Goal: Complete application form

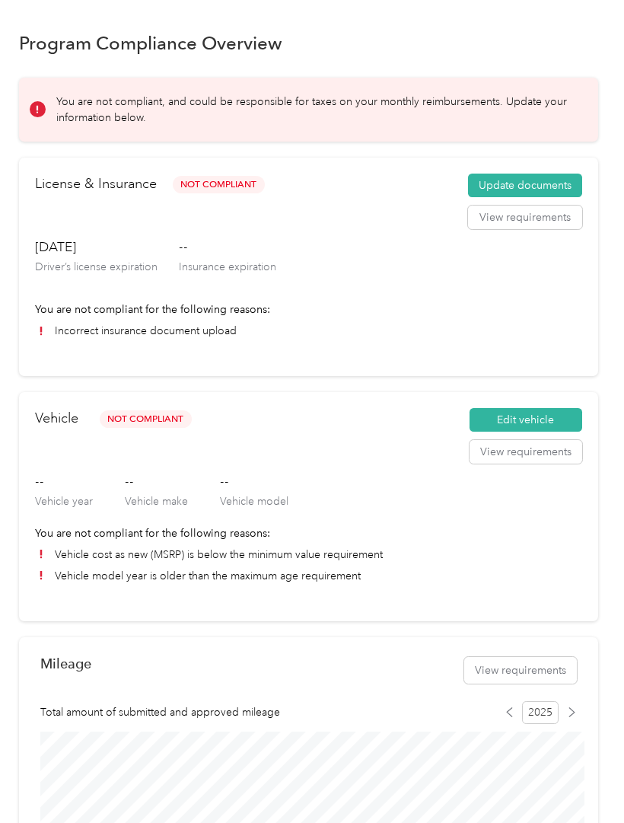
click at [563, 420] on button "Edit vehicle" at bounding box center [526, 420] width 113 height 24
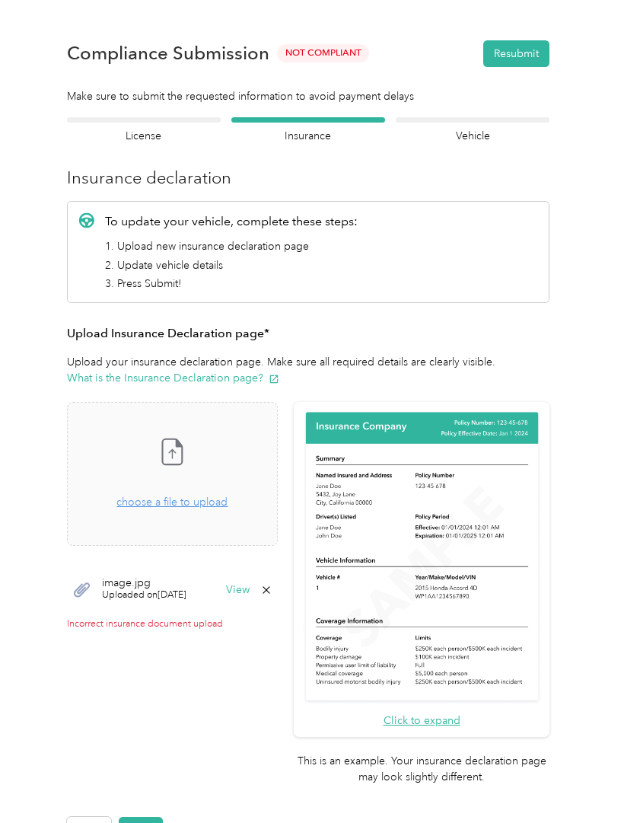
click at [492, 135] on h4 "Vehicle" at bounding box center [473, 136] width 154 height 16
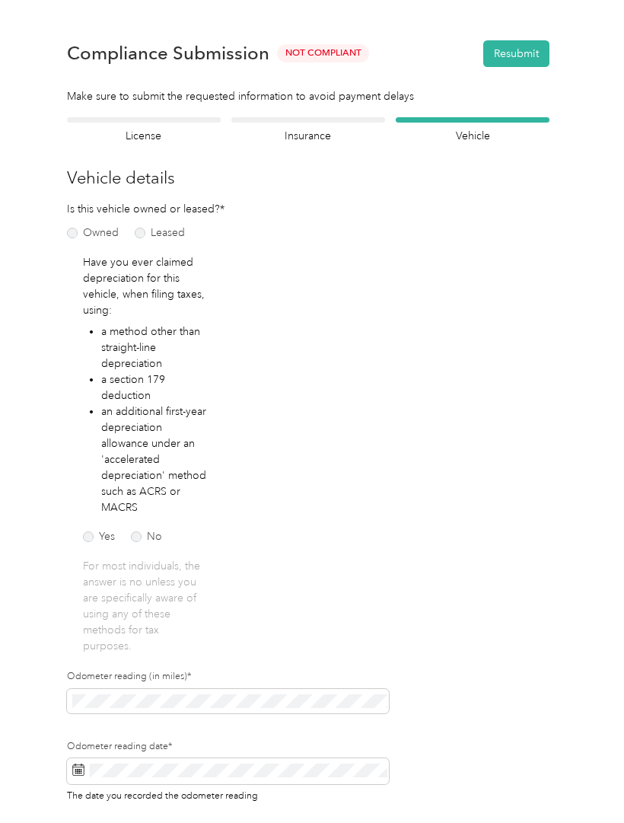
click at [290, 133] on h4 "Insurance" at bounding box center [308, 136] width 154 height 16
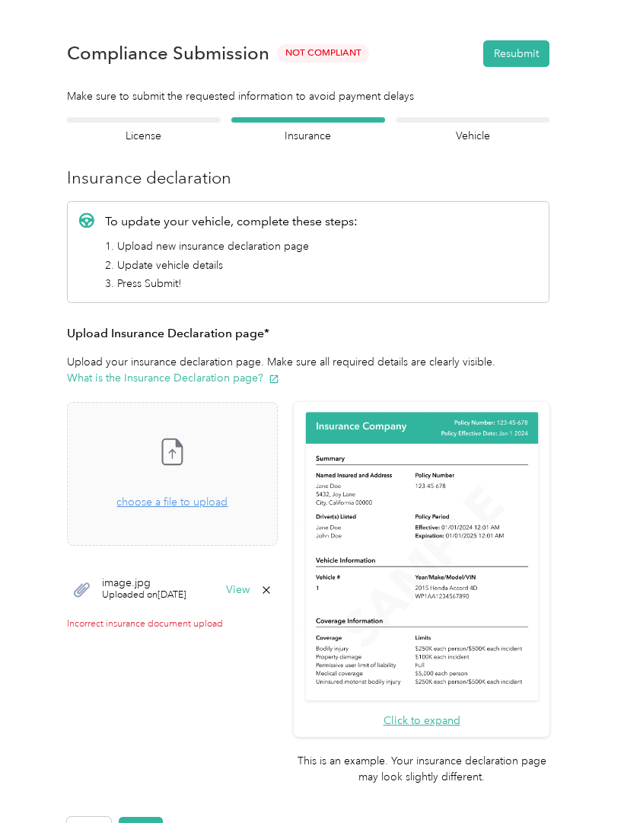
click at [332, 130] on h4 "Insurance" at bounding box center [308, 136] width 154 height 16
click at [164, 596] on span "Uploaded on 8/29/2025" at bounding box center [144, 595] width 85 height 14
click at [250, 593] on button "View" at bounding box center [238, 590] width 24 height 11
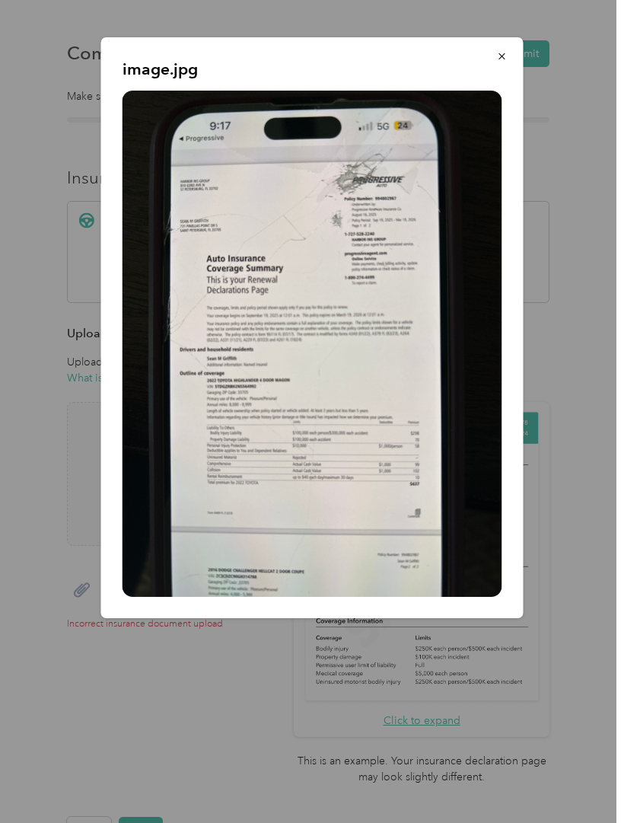
click at [504, 56] on icon "button" at bounding box center [502, 56] width 11 height 11
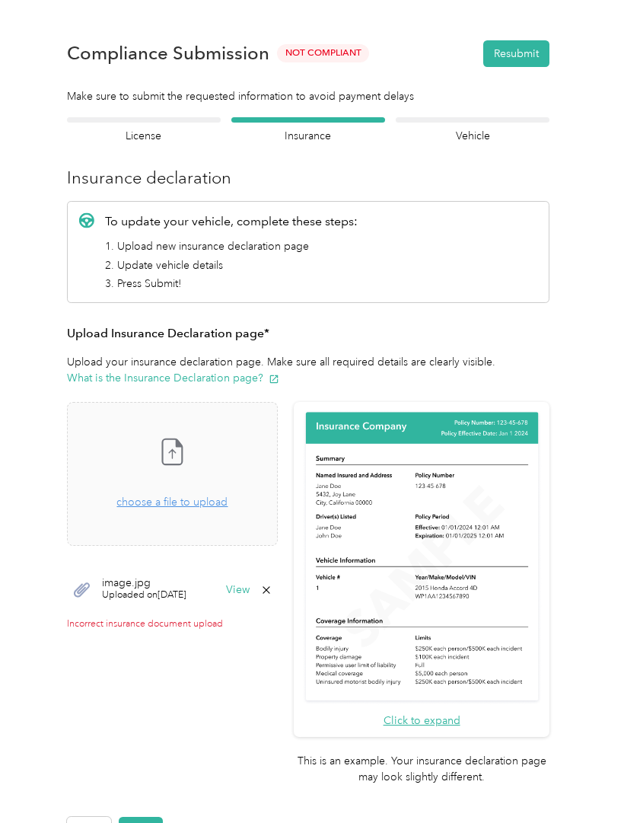
click at [139, 138] on h4 "License" at bounding box center [144, 136] width 154 height 16
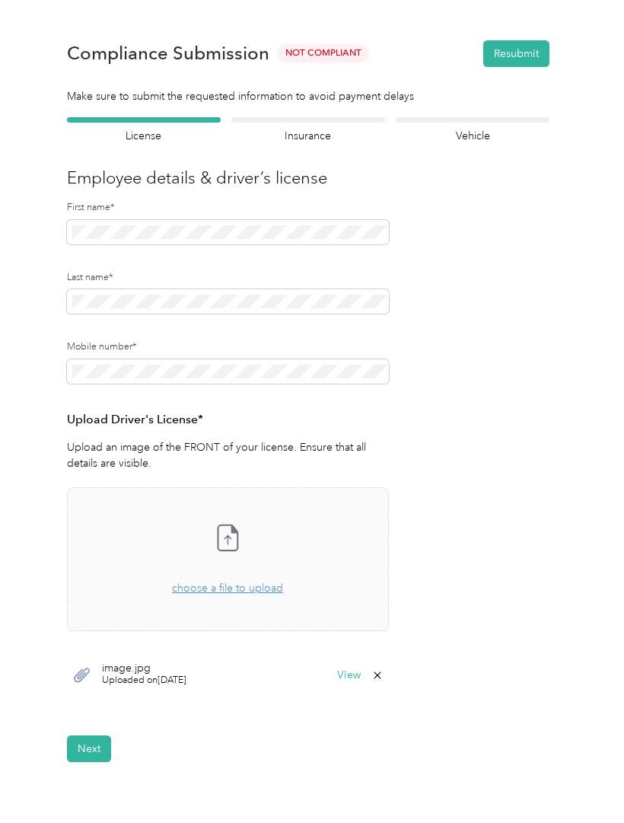
click at [321, 134] on h4 "Insurance" at bounding box center [308, 136] width 154 height 16
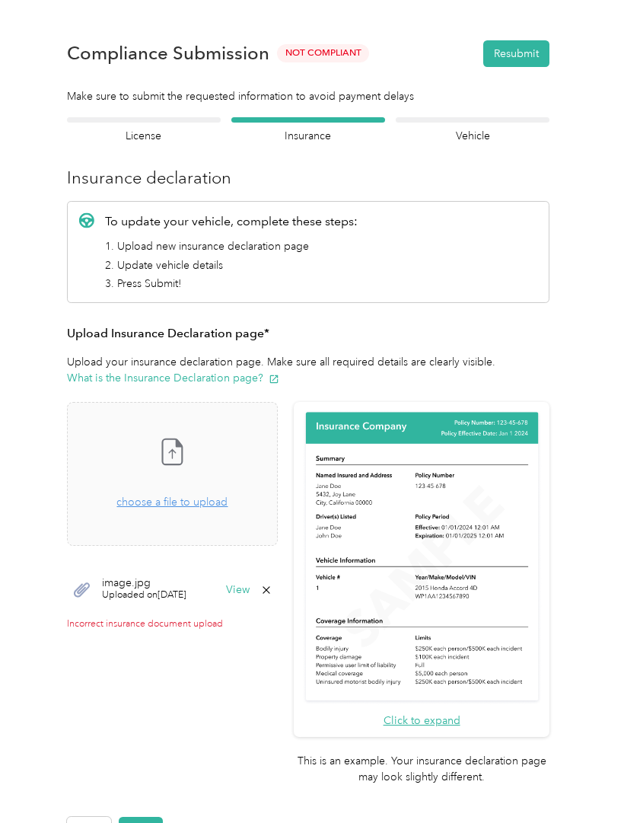
click at [228, 502] on span "choose a file to upload" at bounding box center [171, 502] width 111 height 13
click at [100, 822] on div "Back Home Compliance overview Compliance submission Compliance Submission Not C…" at bounding box center [308, 495] width 617 height 990
click at [187, 493] on div "Drag and drop your file here, or choose a file to upload" at bounding box center [171, 493] width 111 height 33
click at [461, 713] on button "Click to expand" at bounding box center [422, 721] width 77 height 16
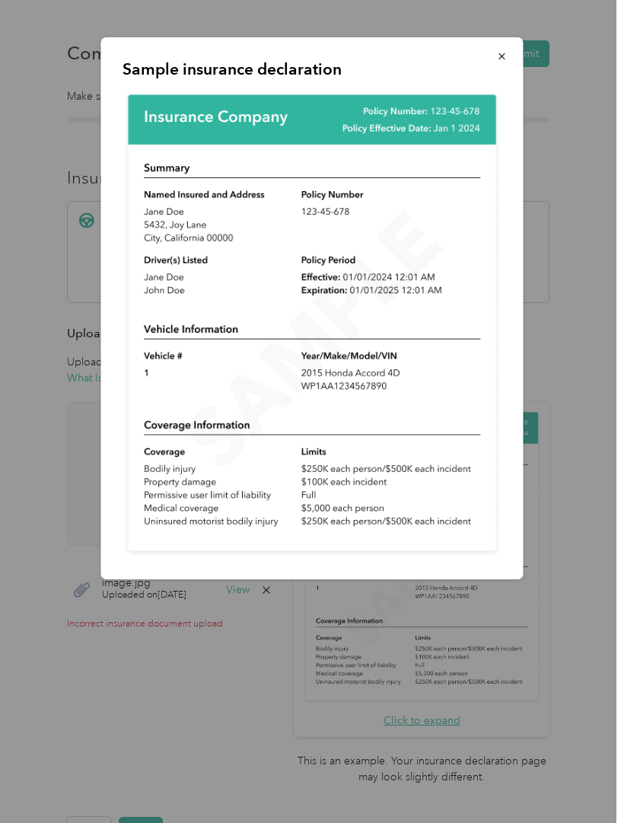
click at [502, 65] on button "button" at bounding box center [502, 56] width 32 height 27
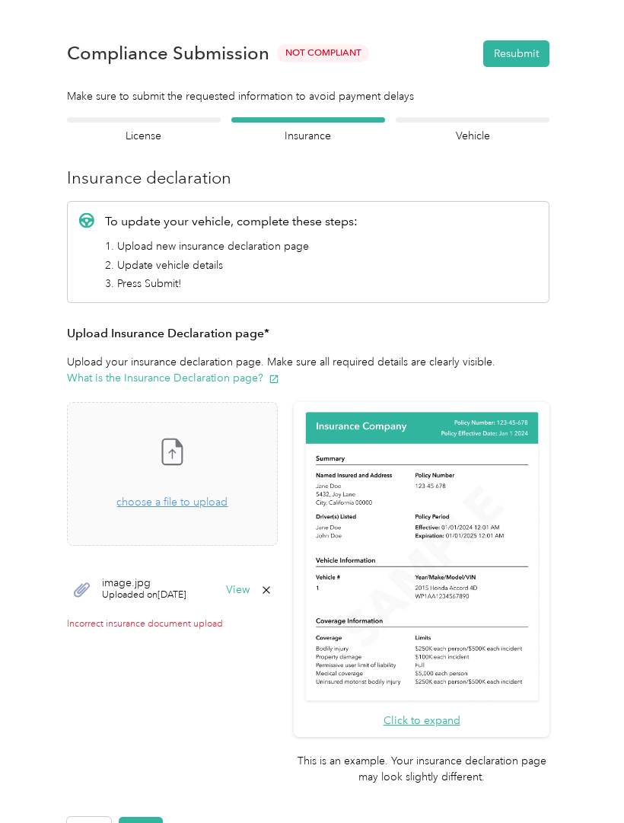
click at [228, 508] on span "choose a file to upload" at bounding box center [171, 502] width 111 height 13
click at [270, 633] on icon at bounding box center [266, 636] width 7 height 7
click at [280, 641] on button "Yes" at bounding box center [283, 645] width 30 height 24
click at [228, 505] on span "choose a file to upload" at bounding box center [171, 502] width 111 height 13
click at [145, 817] on button "Next" at bounding box center [141, 830] width 44 height 27
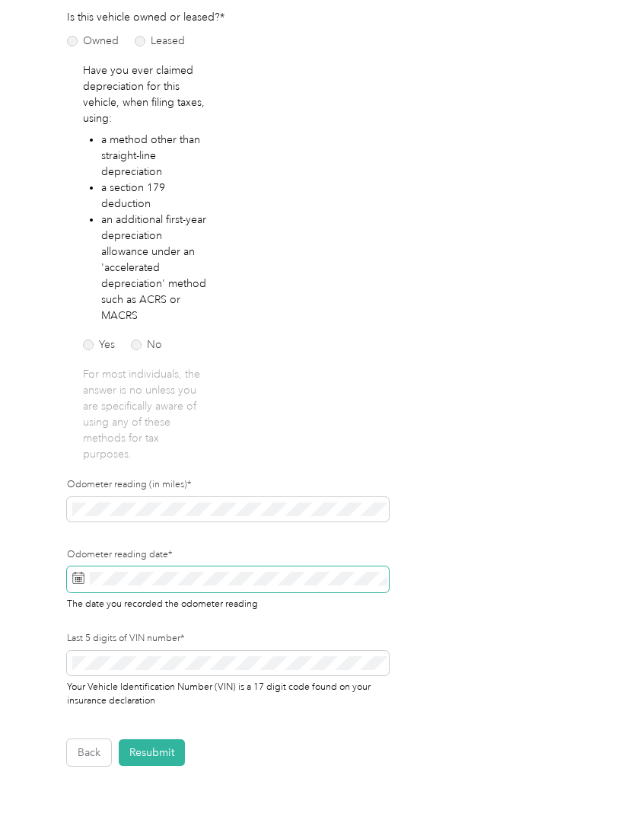
scroll to position [75, 0]
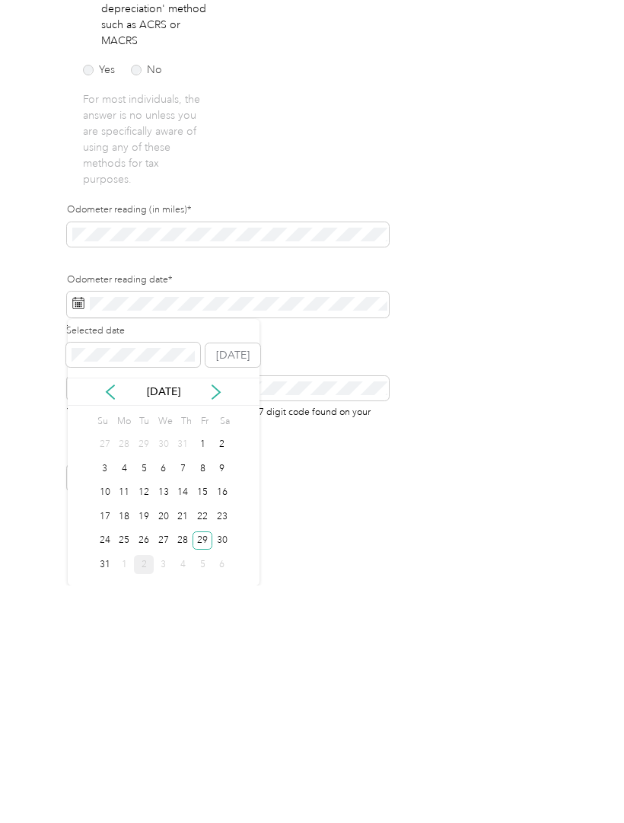
click at [223, 622] on icon at bounding box center [216, 629] width 15 height 15
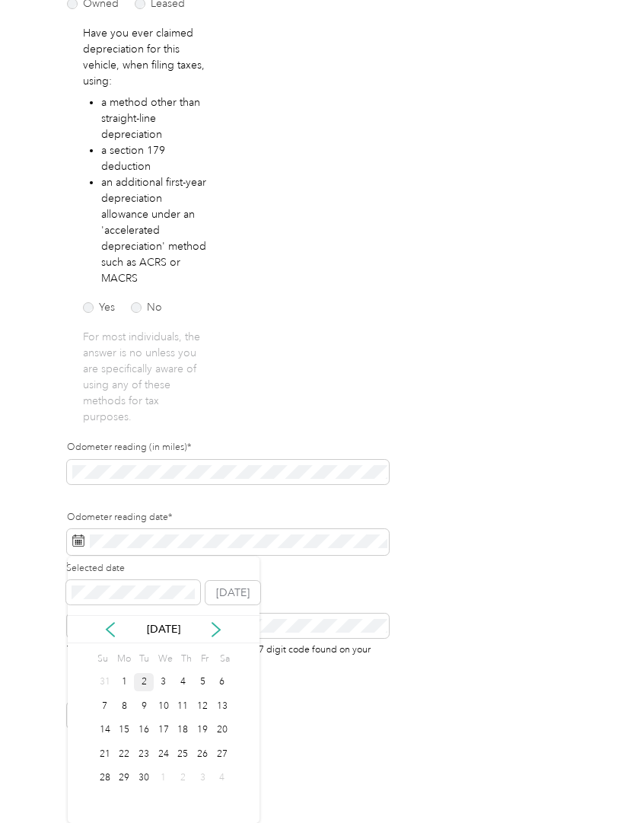
click at [155, 673] on div "3" at bounding box center [164, 682] width 20 height 19
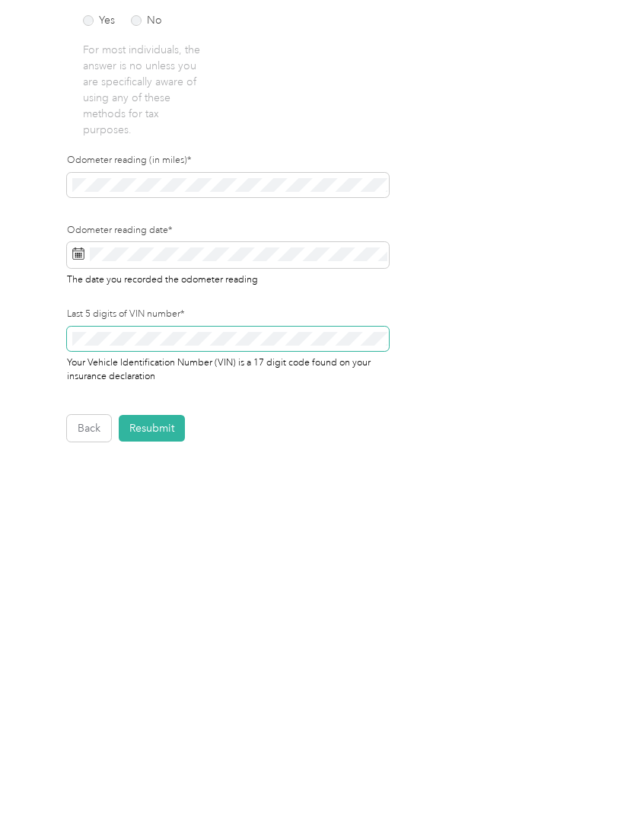
scroll to position [279, 0]
click at [167, 652] on button "Resubmit" at bounding box center [152, 665] width 66 height 27
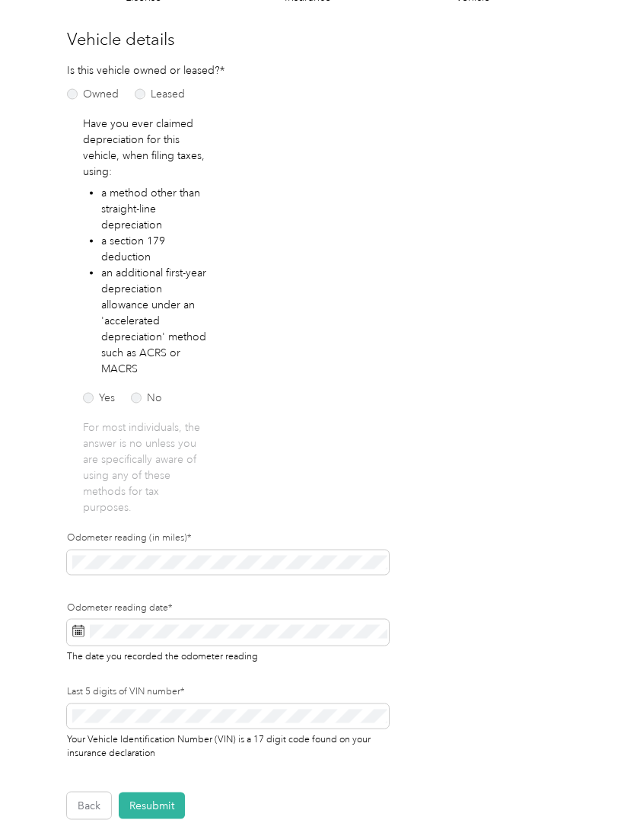
scroll to position [1, 0]
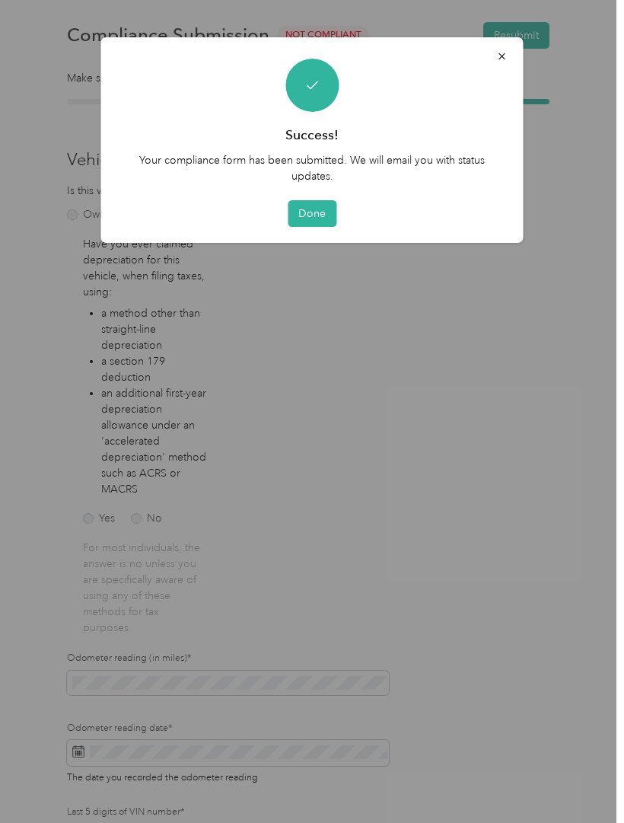
click at [317, 208] on button "Done" at bounding box center [312, 213] width 49 height 27
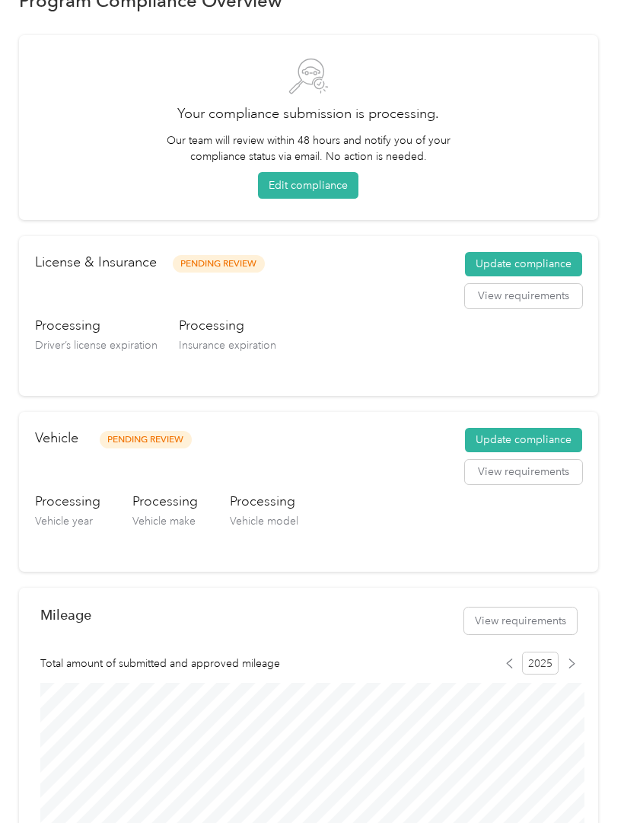
scroll to position [44, 0]
